Goal: Check status: Check status

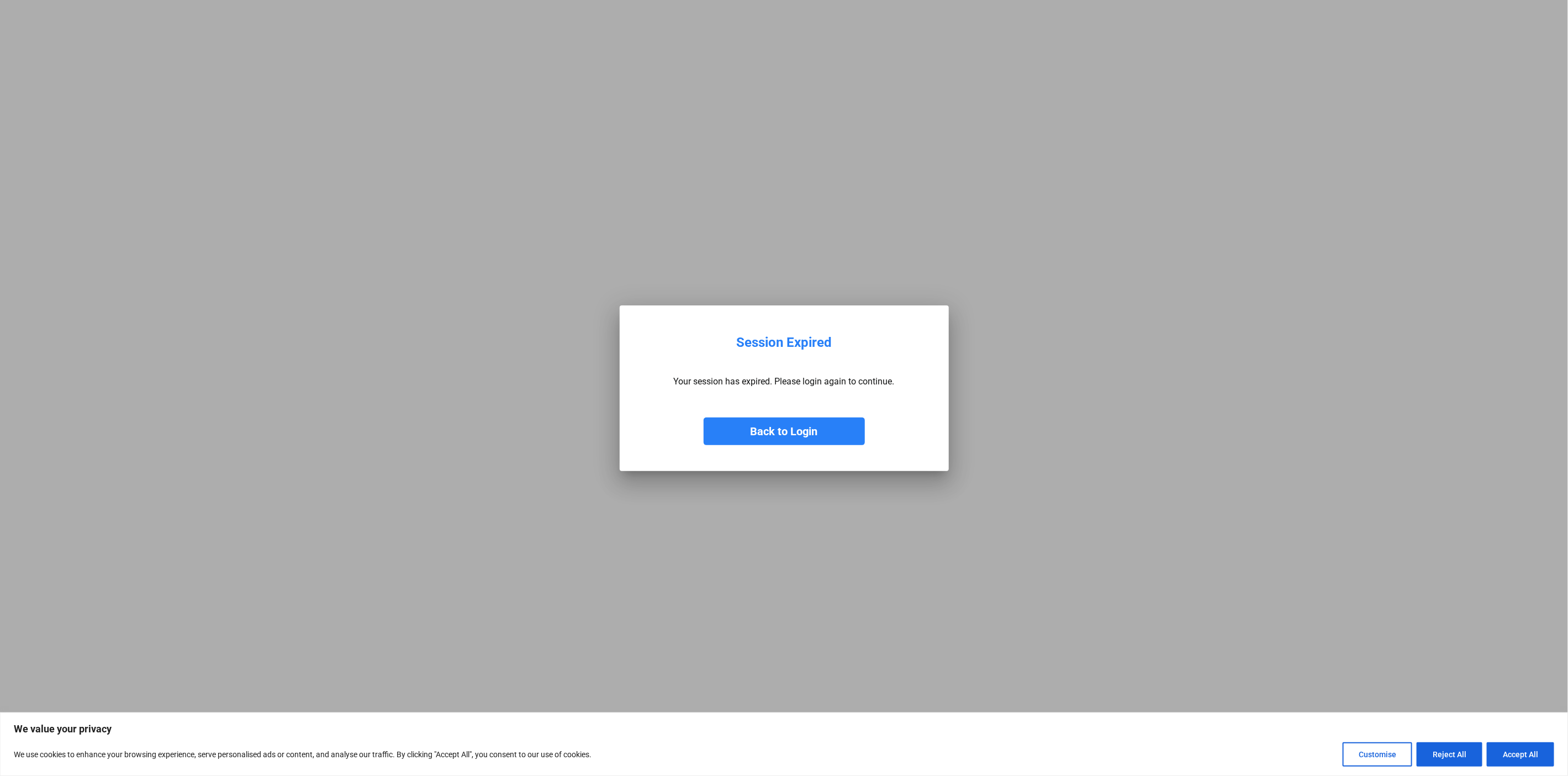
click at [786, 427] on button "Back to Login" at bounding box center [784, 431] width 161 height 27
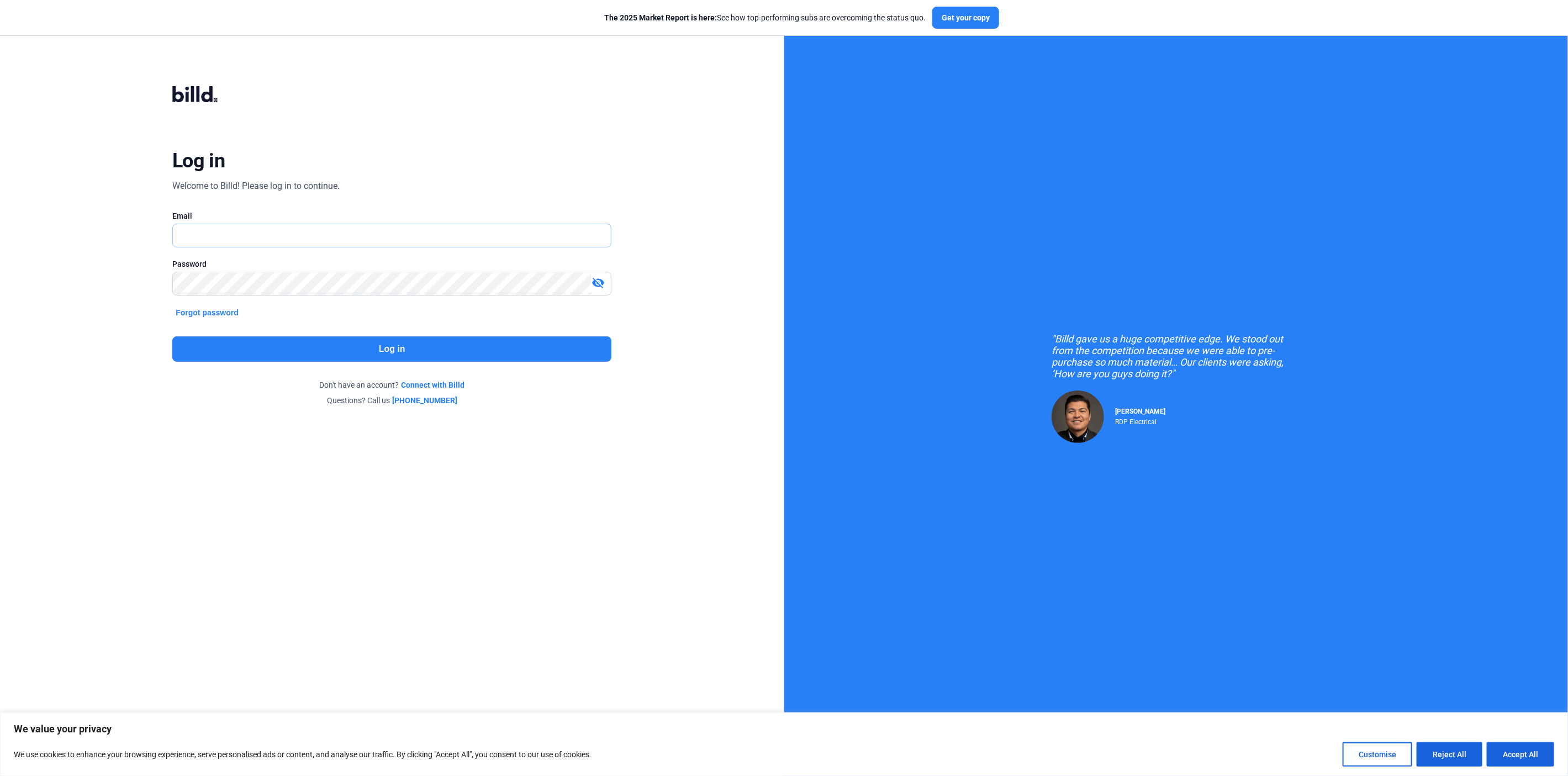
type input "[PERSON_NAME][EMAIL_ADDRESS][DOMAIN_NAME]"
click at [355, 353] on button "Log in" at bounding box center [391, 349] width 439 height 26
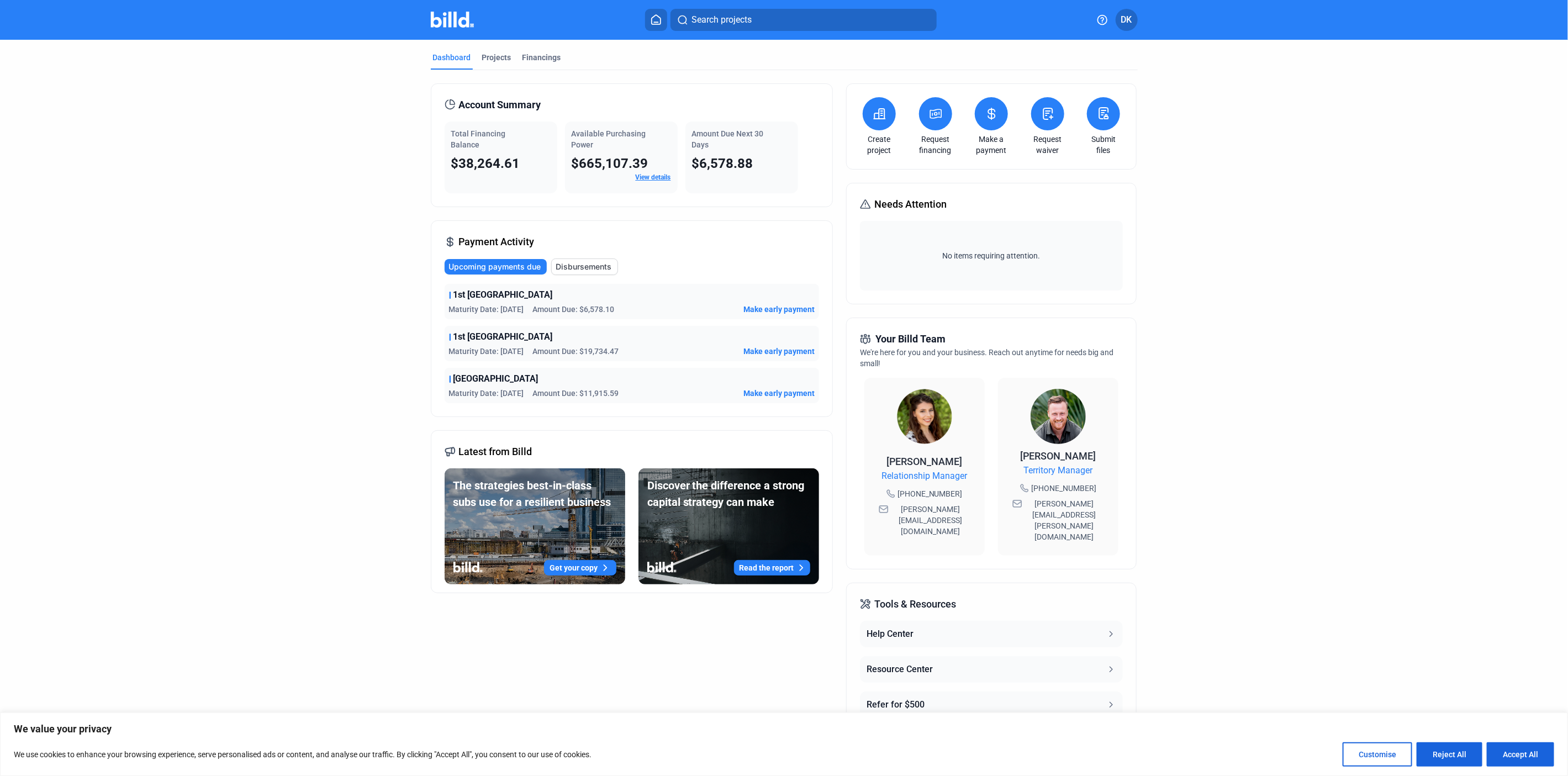
click at [462, 295] on span "1st [GEOGRAPHIC_DATA]" at bounding box center [503, 295] width 99 height 13
click at [454, 310] on span "Maturity Date: [DATE]" at bounding box center [486, 309] width 75 height 11
click at [551, 325] on div "1st St North Apartment Maturity Date: [DATE] Amount Due: $6,578.10 Make early p…" at bounding box center [631, 343] width 374 height 119
drag, startPoint x: 207, startPoint y: 173, endPoint x: 198, endPoint y: 166, distance: 11.4
click at [207, 173] on dashboard "Dashboard Projects Financings Account Summary Total Financing Balance $38,264.6…" at bounding box center [784, 421] width 1411 height 764
